Goal: Task Accomplishment & Management: Complete application form

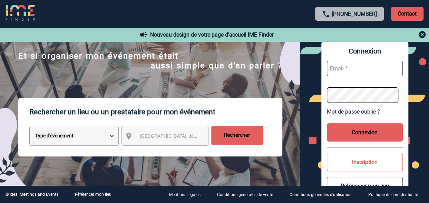
scroll to position [64, 0]
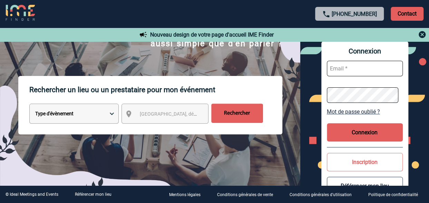
click at [112, 114] on select "Type d'évènement Séminaire avec nuitée Réunion Repas de groupe Team Building & …" at bounding box center [73, 114] width 89 height 20
select select "2"
click at [29, 104] on select "Type d'évènement Séminaire avec nuitée Réunion Repas de groupe Team Building & …" at bounding box center [73, 114] width 89 height 20
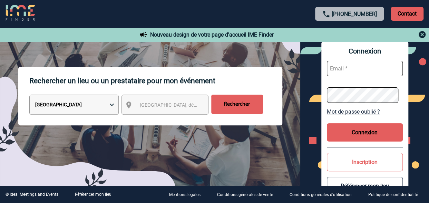
scroll to position [68, 0]
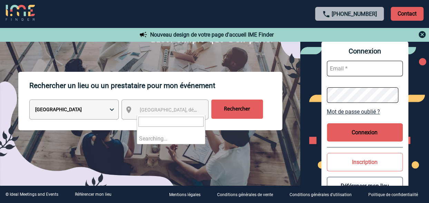
click at [180, 111] on span "[GEOGRAPHIC_DATA], département, région..." at bounding box center [188, 110] width 96 height 6
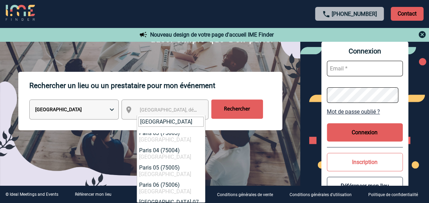
scroll to position [88, 0]
type input "[GEOGRAPHIC_DATA]"
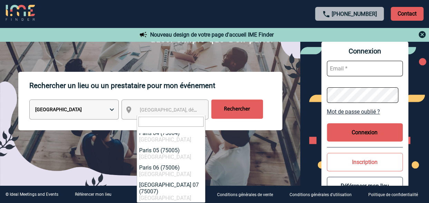
select select "15"
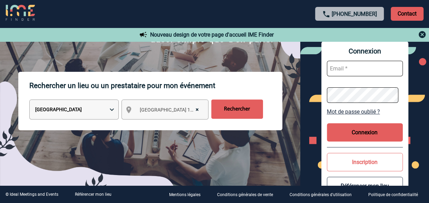
click at [242, 110] on input "Rechercher" at bounding box center [237, 108] width 52 height 19
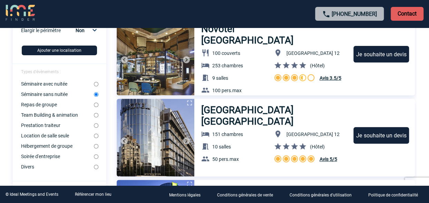
scroll to position [83, 0]
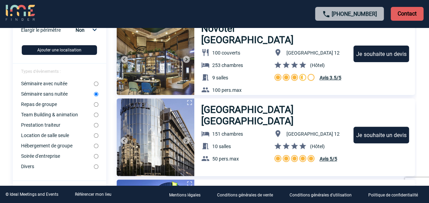
click at [97, 137] on input "Location de salle seule" at bounding box center [96, 135] width 4 height 4
radio input "true"
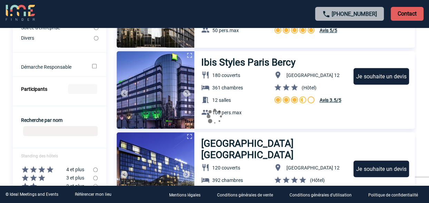
scroll to position [213, 0]
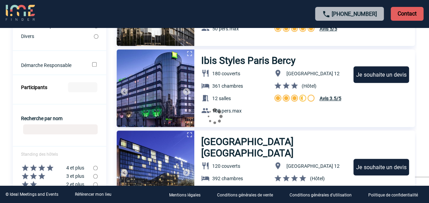
click at [85, 89] on input "Participants" at bounding box center [82, 87] width 29 height 10
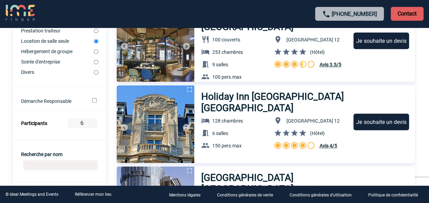
scroll to position [178, 0]
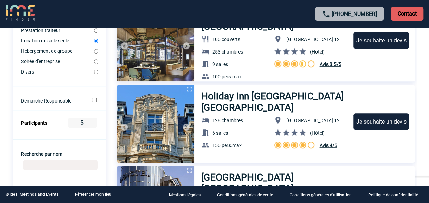
type input "5"
click at [92, 125] on input "5" at bounding box center [82, 123] width 29 height 10
click at [94, 126] on div at bounding box center [214, 117] width 403 height 37
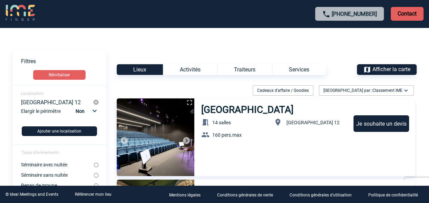
scroll to position [0, 0]
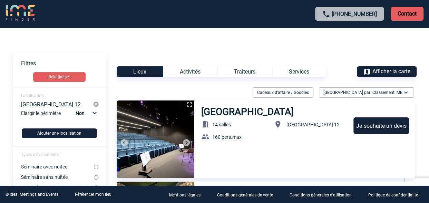
click at [180, 71] on div "Activités" at bounding box center [190, 71] width 54 height 11
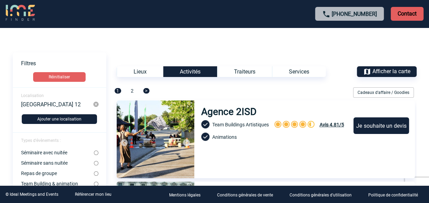
click at [150, 70] on div "Lieux" at bounding box center [140, 71] width 47 height 11
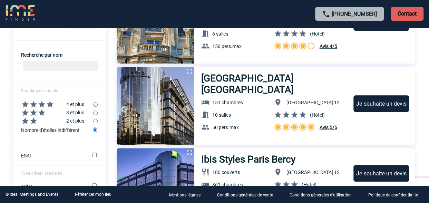
scroll to position [279, 0]
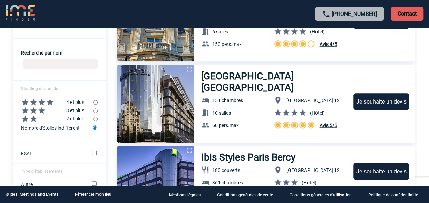
click at [372, 105] on div "Je souhaite un devis" at bounding box center [381, 101] width 56 height 17
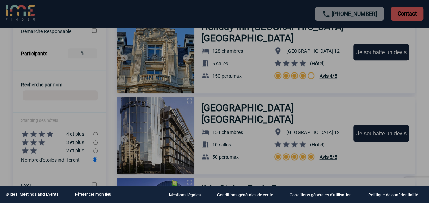
scroll to position [246, 0]
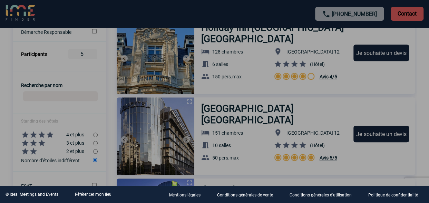
click at [377, 138] on div at bounding box center [214, 101] width 429 height 203
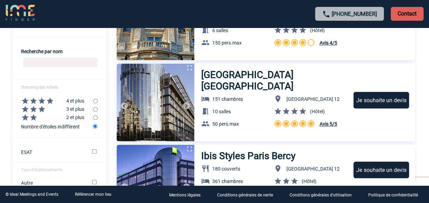
scroll to position [282, 0]
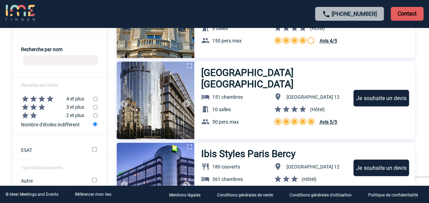
click at [383, 102] on div "Je souhaite un devis" at bounding box center [381, 98] width 56 height 17
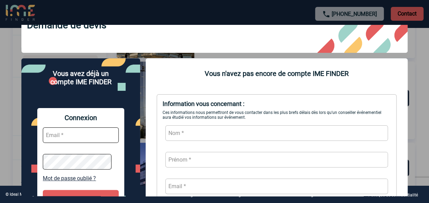
scroll to position [23, 0]
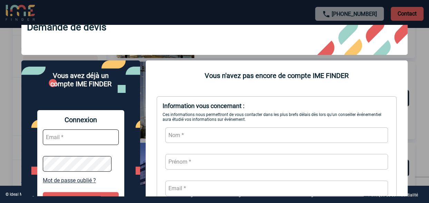
click at [241, 131] on input "text" at bounding box center [276, 135] width 223 height 16
type input "Loucif"
click at [206, 160] on input "text" at bounding box center [276, 162] width 223 height 16
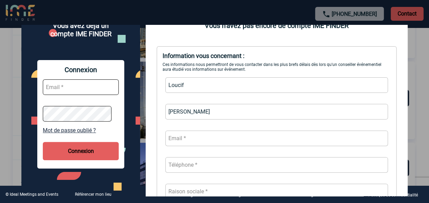
scroll to position [73, 0]
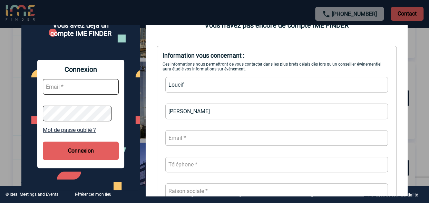
type input "Mehdi"
click at [199, 142] on input "text" at bounding box center [276, 138] width 223 height 16
type input "mehdi.loucif@novartis.com"
click at [196, 168] on input "text" at bounding box center [276, 165] width 223 height 16
type input "0"
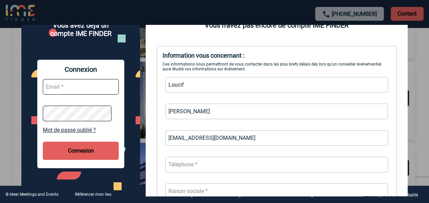
paste input "623362911"
click at [168, 166] on input "623362911" at bounding box center [276, 165] width 223 height 16
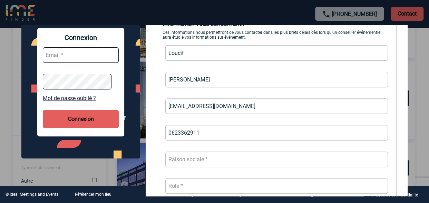
type input "0623362911"
click at [204, 160] on input "text" at bounding box center [276, 159] width 223 height 16
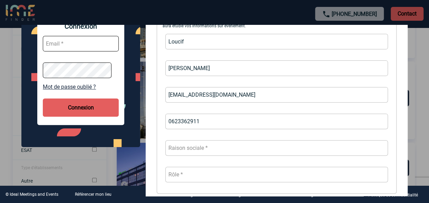
scroll to position [118, 0]
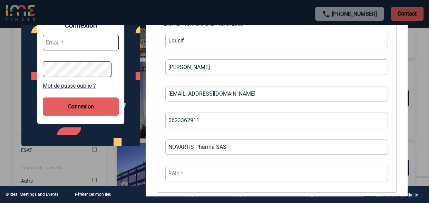
type input "NOVARTIS Pharma SAS"
click at [190, 171] on input "text" at bounding box center [276, 174] width 223 height 16
type input "c"
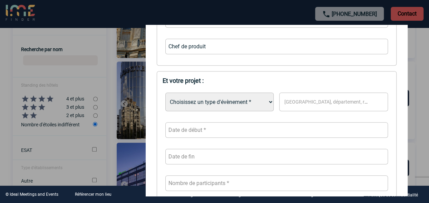
scroll to position [245, 0]
type input "Chef de produit"
click at [257, 100] on select "Choisissez un type d'évènement * Séminaire avec nuitée Séminaire sans nuitée Re…" at bounding box center [219, 101] width 108 height 19
select select "9"
click at [165, 93] on select "Choisissez un type d'évènement * Séminaire avec nuitée Séminaire sans nuitée Re…" at bounding box center [219, 101] width 108 height 19
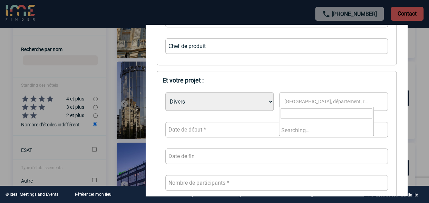
click at [303, 99] on span "[GEOGRAPHIC_DATA], département, région..." at bounding box center [333, 102] width 99 height 6
type input "[GEOGRAPHIC_DATA]"
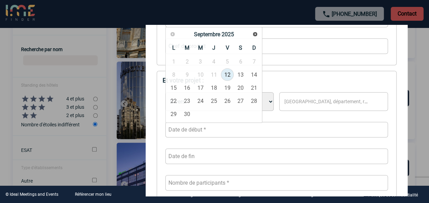
click at [216, 134] on input "text" at bounding box center [276, 130] width 223 height 16
click at [255, 33] on span "Suivant" at bounding box center [255, 34] width 6 height 6
click at [200, 75] on link "8" at bounding box center [200, 74] width 13 height 12
type input "08-10-2025"
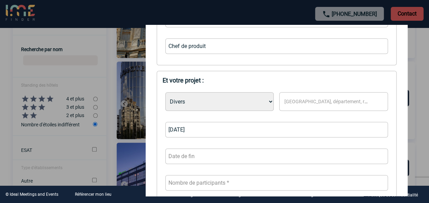
click at [186, 159] on input "text" at bounding box center [276, 156] width 223 height 16
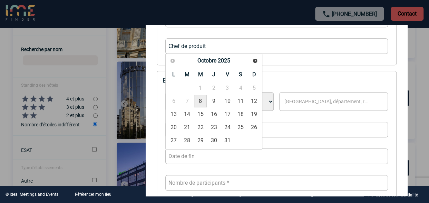
click at [202, 104] on link "8" at bounding box center [200, 101] width 13 height 12
type input "08-10-2025"
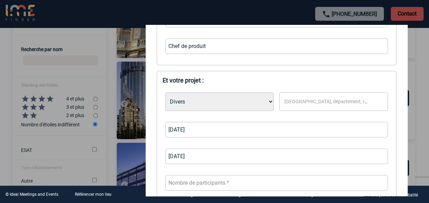
click at [198, 183] on input "number" at bounding box center [276, 183] width 223 height 16
type input "3"
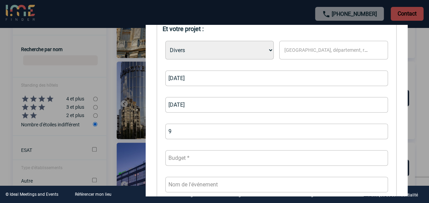
scroll to position [328, 0]
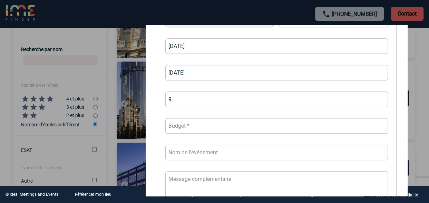
type input "9"
click at [213, 128] on input "number" at bounding box center [276, 126] width 223 height 16
type input "2000"
click at [237, 112] on div "Choisissez un type d'évènement * Séminaire avec nuitée Séminaire sans nuitée Re…" at bounding box center [277, 110] width 228 height 215
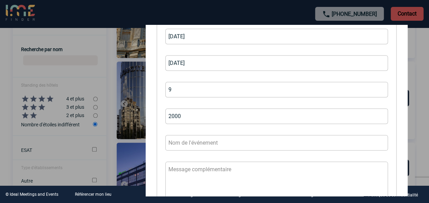
scroll to position [359, 0]
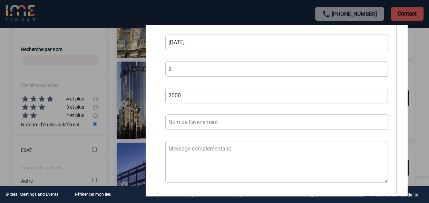
click at [209, 126] on input "text" at bounding box center [276, 122] width 223 height 16
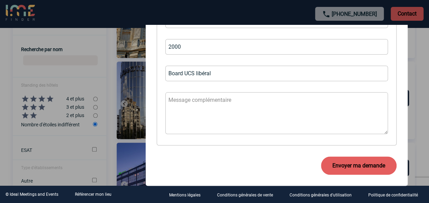
type input "Board UCS libéral"
click at [226, 115] on textarea at bounding box center [276, 113] width 223 height 42
type textarea "B"
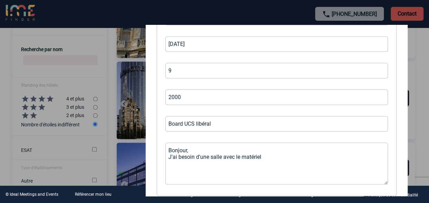
scroll to position [357, 0]
type textarea "Bonjour, J'ai besoin d'une salle avec le matériel"
click at [174, 70] on input "9" at bounding box center [276, 71] width 223 height 16
type input "6"
click at [273, 156] on textarea "Bonjour, J'ai besoin d'une salle avec le matériel" at bounding box center [276, 164] width 223 height 42
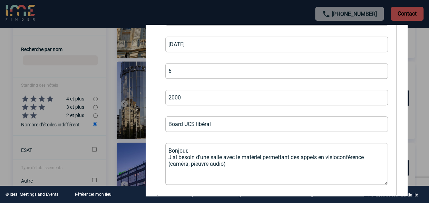
click at [191, 163] on textarea "Bonjour, J'ai besoin d'une salle avec le matériel permettant des appels en visi…" at bounding box center [276, 164] width 223 height 42
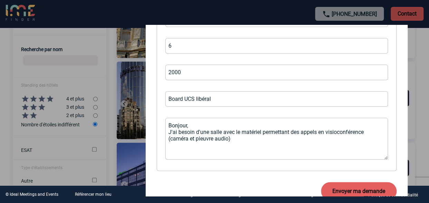
scroll to position [407, 0]
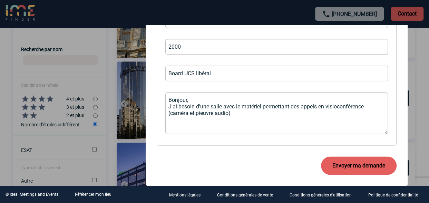
type textarea "Bonjour, J'ai besoin d'une salle avec le matériel permettant des appels en visi…"
click at [355, 168] on button "Envoyer ma demande" at bounding box center [359, 165] width 76 height 18
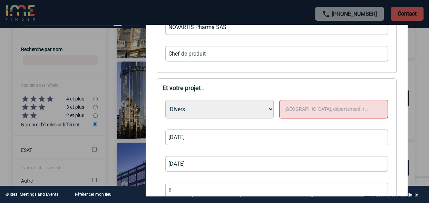
scroll to position [236, 0]
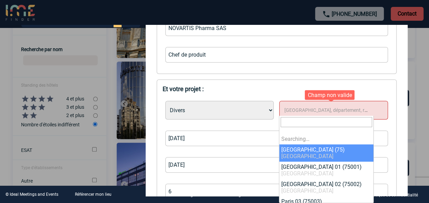
click at [302, 113] on span "[GEOGRAPHIC_DATA], département, région..." at bounding box center [333, 110] width 99 height 6
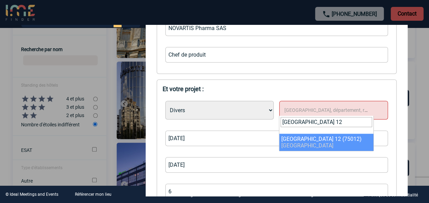
type input "Paris 12"
select select "15"
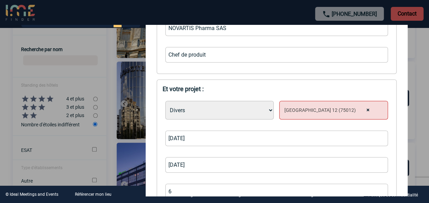
click at [286, 161] on input "08-10-2025" at bounding box center [276, 165] width 223 height 16
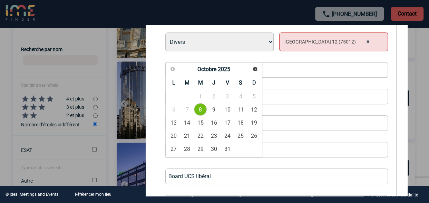
scroll to position [306, 0]
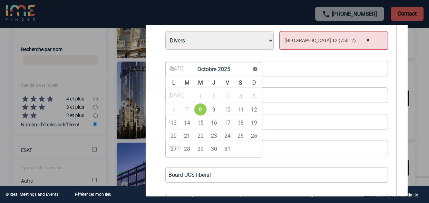
click at [293, 109] on div "Choisissez un type d'évènement * Séminaire avec nuitée Séminaire sans nuitée Re…" at bounding box center [277, 133] width 228 height 215
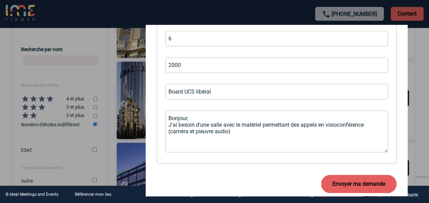
scroll to position [390, 0]
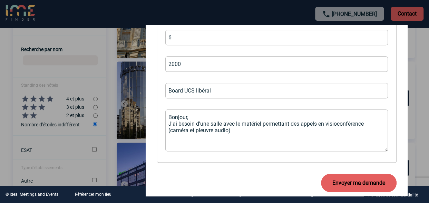
click at [346, 184] on button "Envoyer ma demande" at bounding box center [359, 183] width 76 height 18
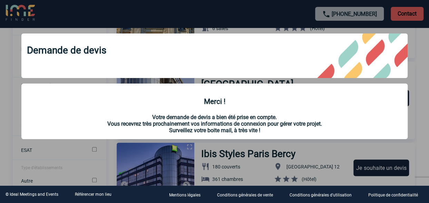
scroll to position [0, 0]
click at [410, 123] on div "Demande de devis Merci ! Votre demande de devis a bien été prise en compte. Vou…" at bounding box center [214, 87] width 403 height 125
click at [425, 115] on div at bounding box center [214, 101] width 429 height 203
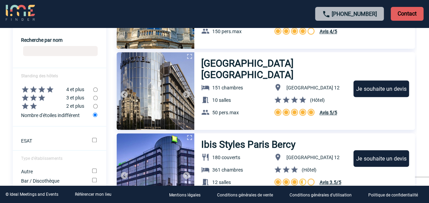
scroll to position [291, 0]
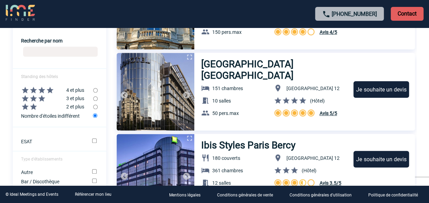
click at [379, 91] on div "Je souhaite un devis" at bounding box center [381, 89] width 56 height 17
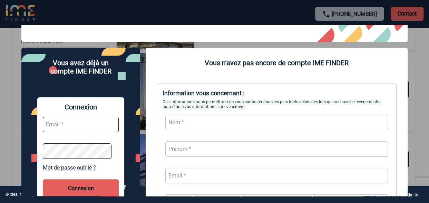
scroll to position [36, 0]
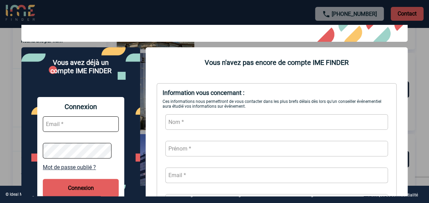
click at [233, 121] on input "text" at bounding box center [276, 122] width 223 height 16
type input "Loucif"
click at [199, 149] on input "text" at bounding box center [276, 149] width 223 height 16
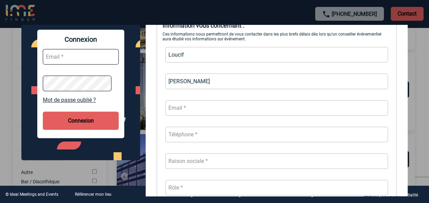
scroll to position [106, 0]
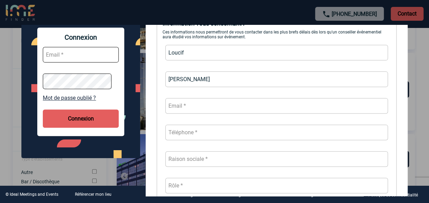
type input "Mehdi"
click at [193, 105] on input "text" at bounding box center [276, 106] width 223 height 16
type input "mehdi.loucif@novartis.com"
click at [207, 134] on input "text" at bounding box center [276, 133] width 223 height 16
paste input "623362911"
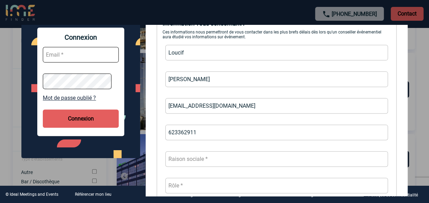
click at [169, 133] on input "623362911" at bounding box center [276, 133] width 223 height 16
type input "0623362911"
click at [189, 161] on input "text" at bounding box center [276, 159] width 223 height 16
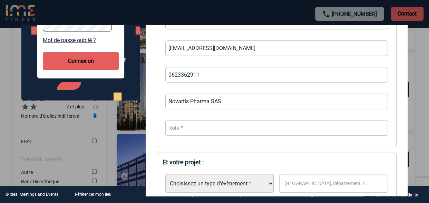
scroll to position [164, 0]
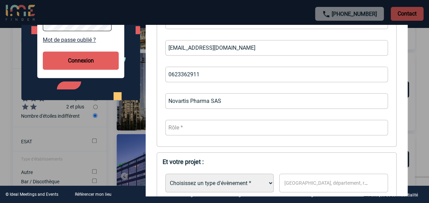
type input "Novartis Pharma SAS"
click at [186, 125] on input "text" at bounding box center [276, 128] width 223 height 16
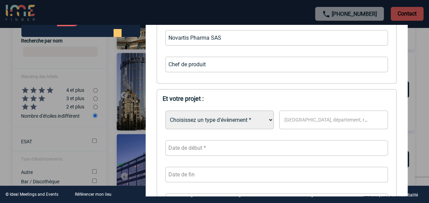
scroll to position [227, 0]
type input "Chef de produit"
click at [238, 121] on select "Choisissez un type d'évènement * Séminaire avec nuitée Séminaire sans nuitée Re…" at bounding box center [219, 119] width 108 height 19
select select "9"
click at [165, 111] on select "Choisissez un type d'évènement * Séminaire avec nuitée Séminaire sans nuitée Re…" at bounding box center [219, 119] width 108 height 19
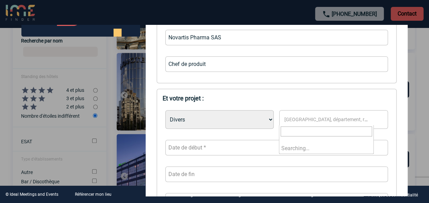
click at [324, 118] on span "[GEOGRAPHIC_DATA], département, région..." at bounding box center [333, 120] width 99 height 6
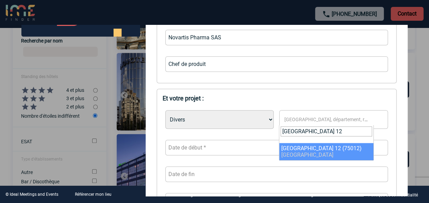
type input "Paris 12"
select select "15"
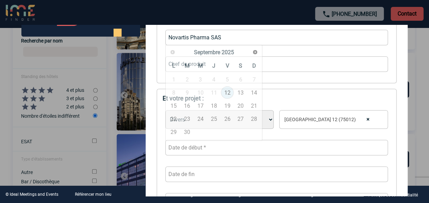
click at [250, 154] on input "text" at bounding box center [276, 148] width 223 height 16
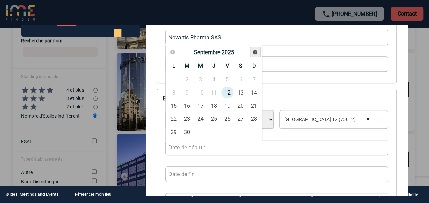
click at [253, 52] on span "Suivant" at bounding box center [255, 52] width 6 height 6
click at [187, 106] on link "14" at bounding box center [187, 105] width 13 height 12
type input "14-10-2025"
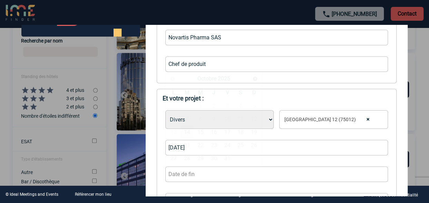
click at [183, 176] on input "text" at bounding box center [276, 174] width 223 height 16
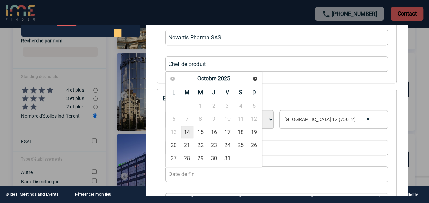
click at [186, 127] on link "14" at bounding box center [187, 132] width 13 height 12
type input "14-10-2025"
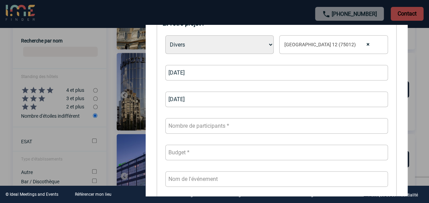
scroll to position [304, 0]
click at [227, 120] on input "number" at bounding box center [276, 124] width 223 height 16
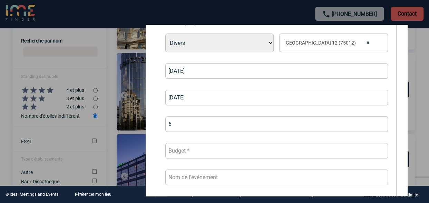
type input "6"
click at [203, 151] on input "number" at bounding box center [276, 151] width 223 height 16
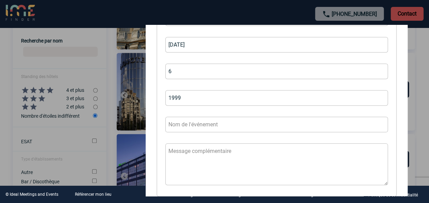
scroll to position [358, 0]
type input "1"
type input "2"
type input "2000"
click at [207, 124] on input "text" at bounding box center [276, 123] width 223 height 16
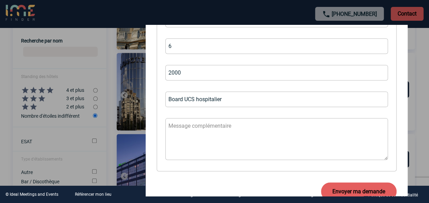
scroll to position [384, 0]
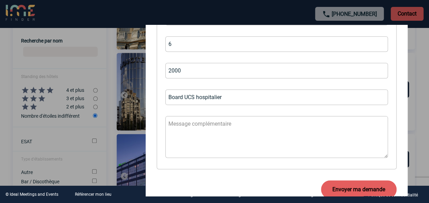
type input "Board UCS hospitalier"
click at [223, 122] on textarea at bounding box center [276, 137] width 223 height 42
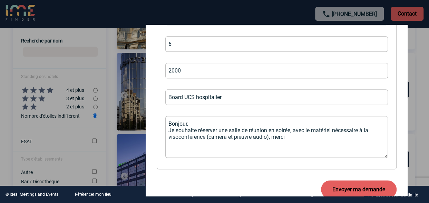
type textarea "Bonjour, Je souhaite réserver une salle de réunion en soirée, avec le matériel …"
click at [355, 187] on button "Envoyer ma demande" at bounding box center [359, 189] width 76 height 18
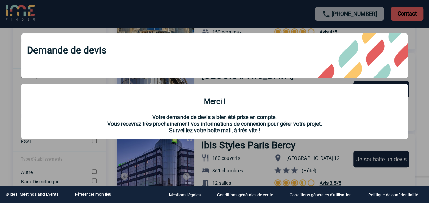
scroll to position [0, 0]
